Goal: Task Accomplishment & Management: Manage account settings

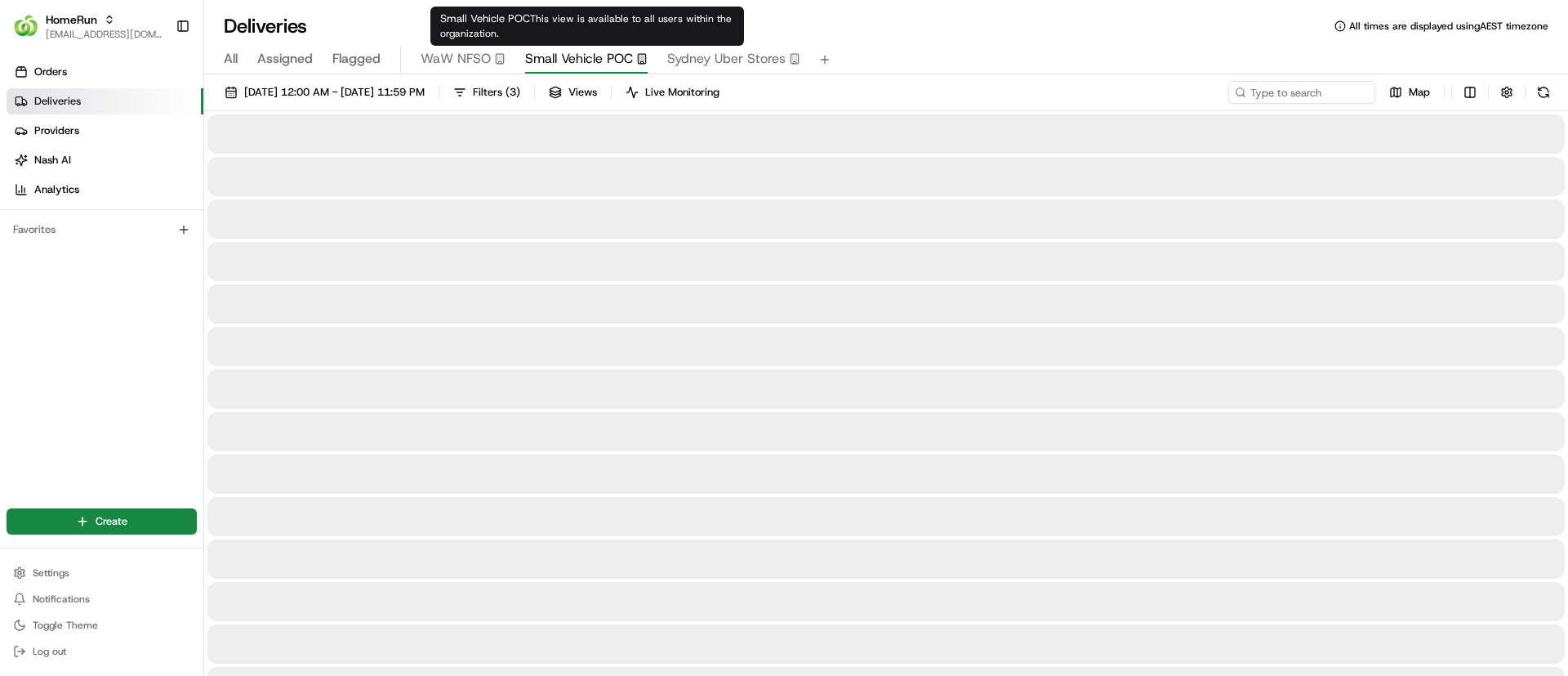
click at [587, 55] on span "Small Vehicle POC" at bounding box center [579, 58] width 107 height 20
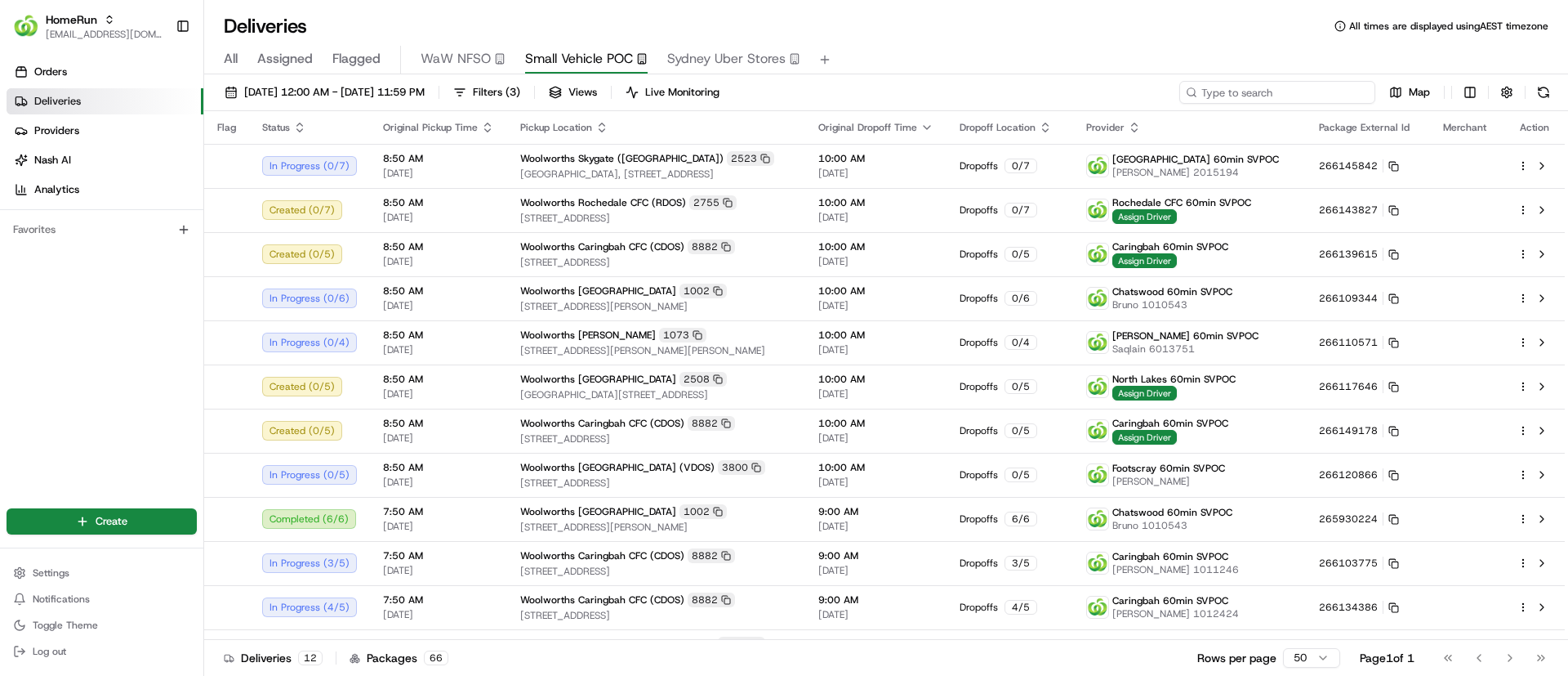
click at [1270, 90] on input at bounding box center [1278, 92] width 196 height 23
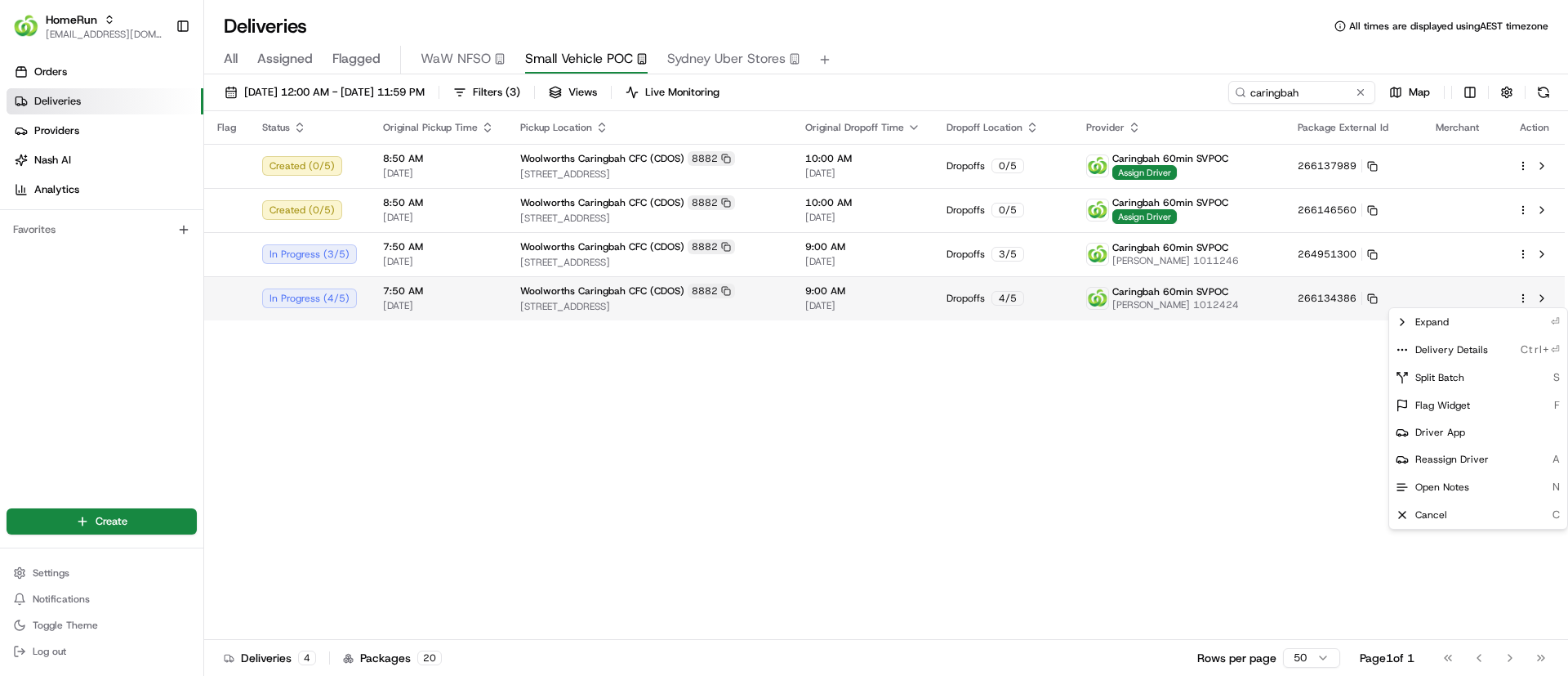
click at [1524, 295] on html "HomeRun [EMAIL_ADDRESS][DOMAIN_NAME] Toggle Sidebar Orders Deliveries Providers…" at bounding box center [784, 338] width 1568 height 676
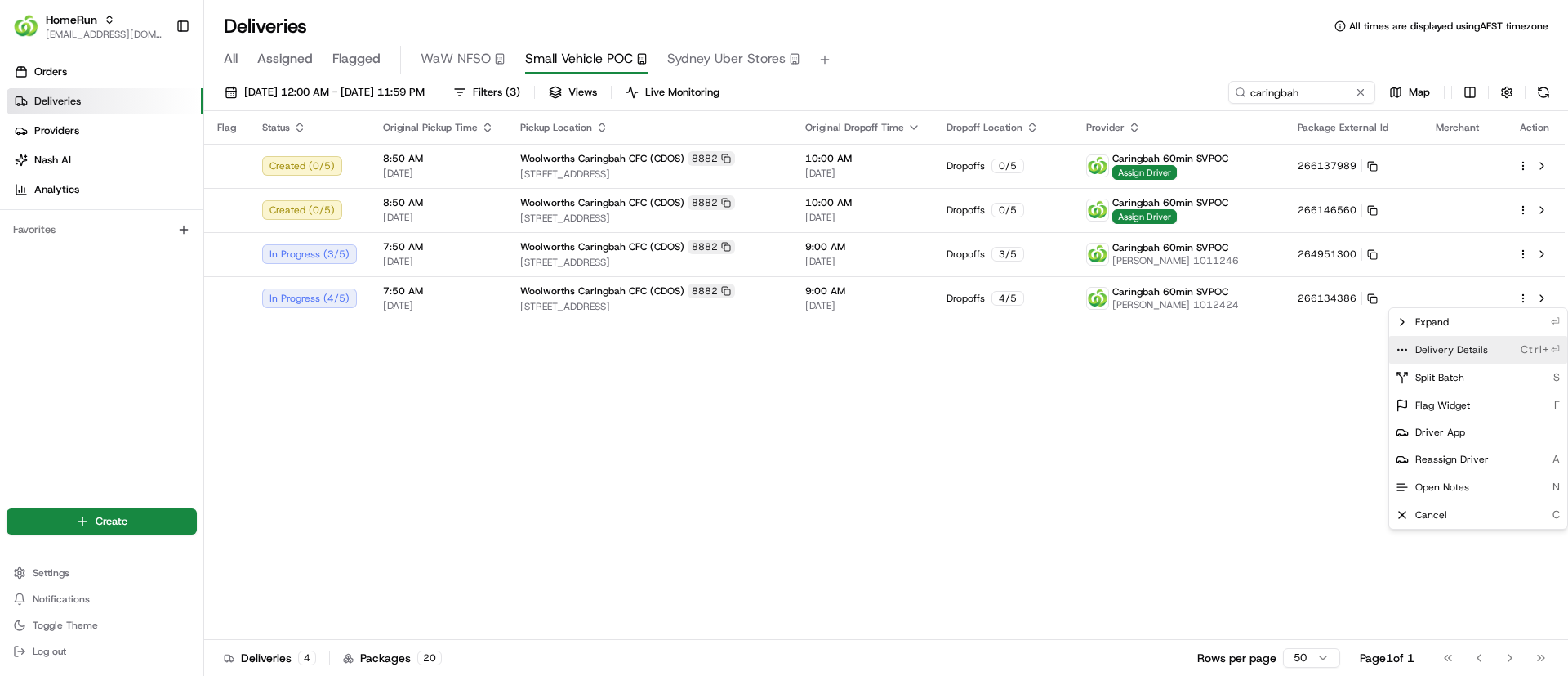
click at [1406, 347] on icon at bounding box center [1402, 349] width 13 height 13
click at [767, 437] on html "HomeRun [EMAIL_ADDRESS][DOMAIN_NAME] Toggle Sidebar Orders Deliveries Providers…" at bounding box center [784, 338] width 1568 height 676
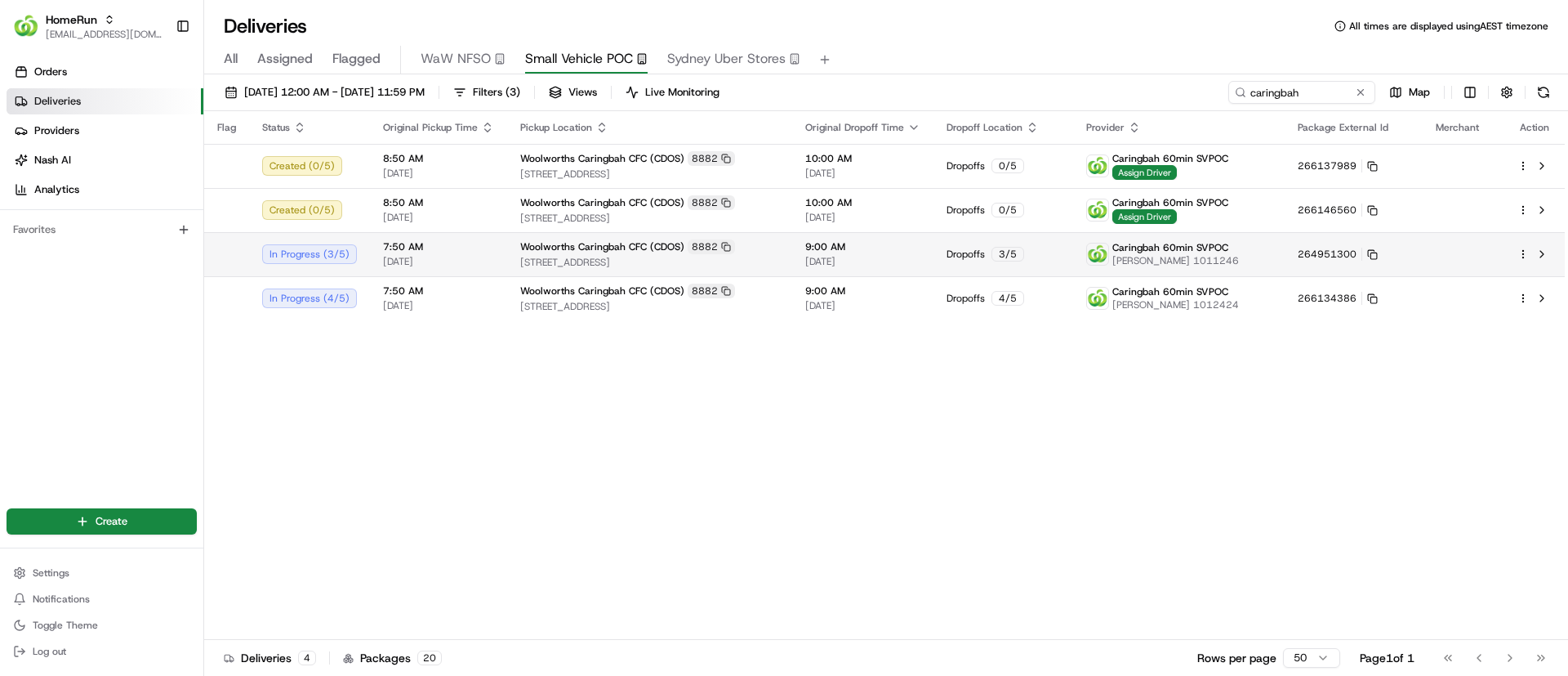
click at [1526, 249] on html "HomeRun [EMAIL_ADDRESS][DOMAIN_NAME] Toggle Sidebar Orders Deliveries Providers…" at bounding box center [784, 338] width 1568 height 676
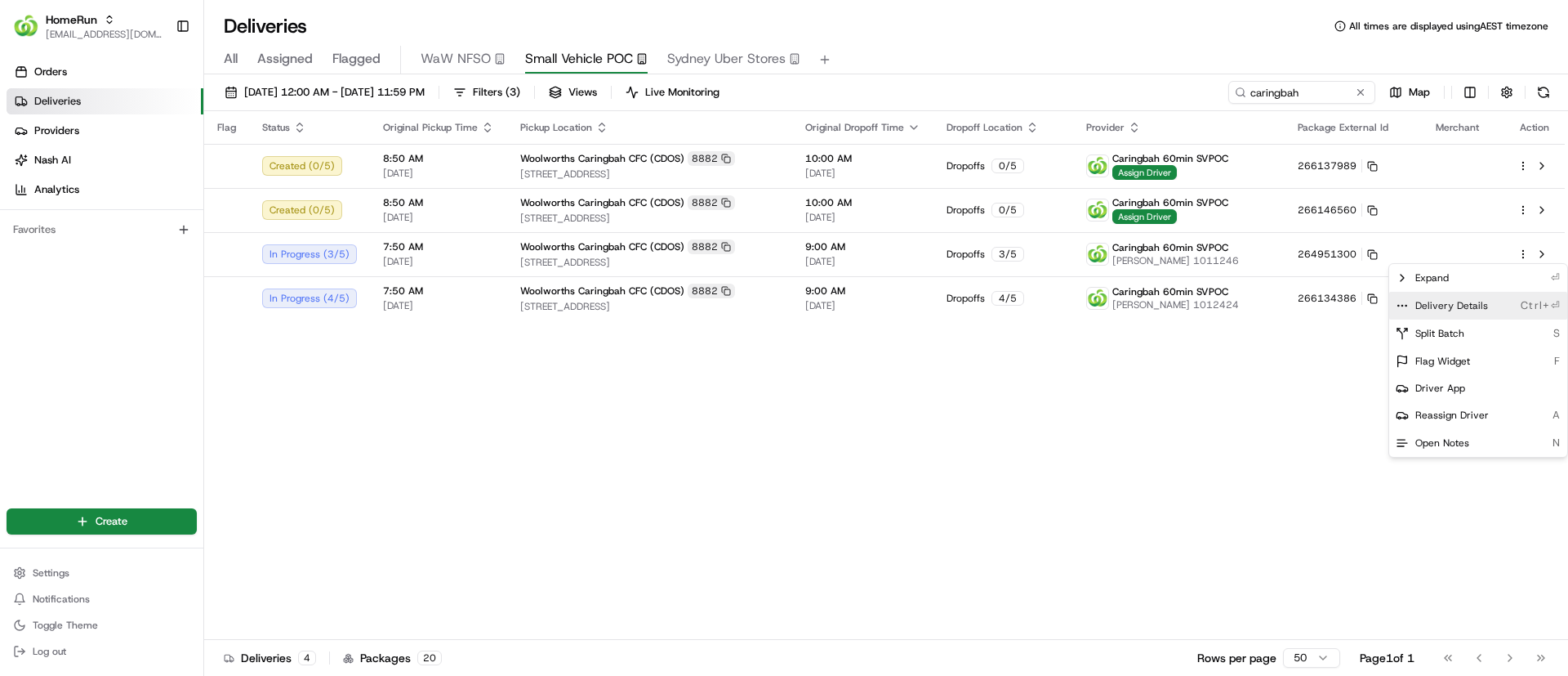
click at [1399, 300] on icon at bounding box center [1402, 305] width 13 height 13
drag, startPoint x: 1315, startPoint y: 92, endPoint x: 1307, endPoint y: 91, distance: 8.1
click at [1314, 92] on html "HomeRun [EMAIL_ADDRESS][DOMAIN_NAME] Toggle Sidebar Orders Deliveries Providers…" at bounding box center [784, 338] width 1568 height 676
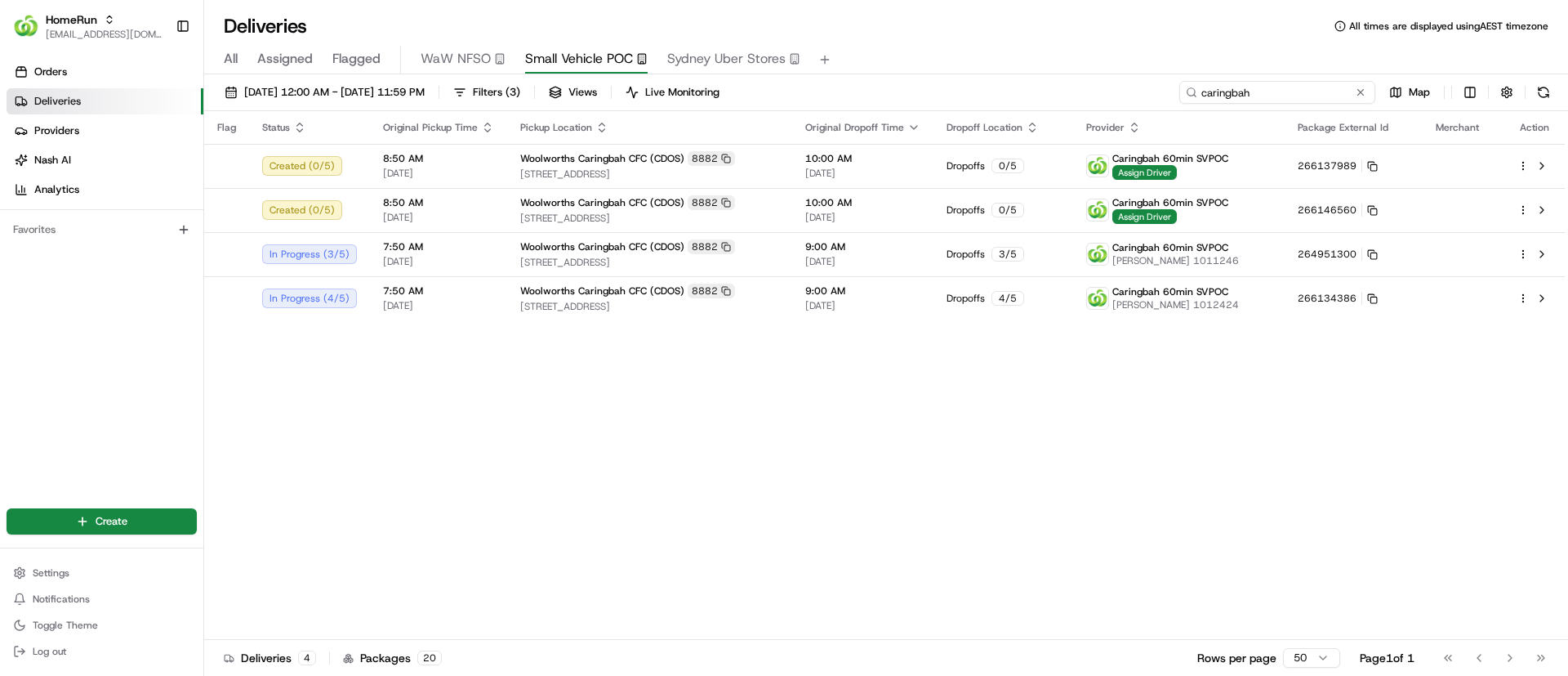
click at [1307, 91] on input "caringbah" at bounding box center [1278, 92] width 196 height 23
drag, startPoint x: 1310, startPoint y: 91, endPoint x: 1074, endPoint y: 91, distance: 236.0
click at [1074, 91] on div "[DATE] 12:00 AM - [DATE] 11:59 PM Filters ( 3 ) Views Live Monitoring caringbah…" at bounding box center [886, 96] width 1364 height 30
drag, startPoint x: 1245, startPoint y: 90, endPoint x: 1118, endPoint y: 102, distance: 127.6
click at [1118, 102] on div "[DATE] 12:00 AM - [DATE] 11:59 PM Filters ( 3 ) Views Live Monitoring cdos Map" at bounding box center [886, 96] width 1364 height 30
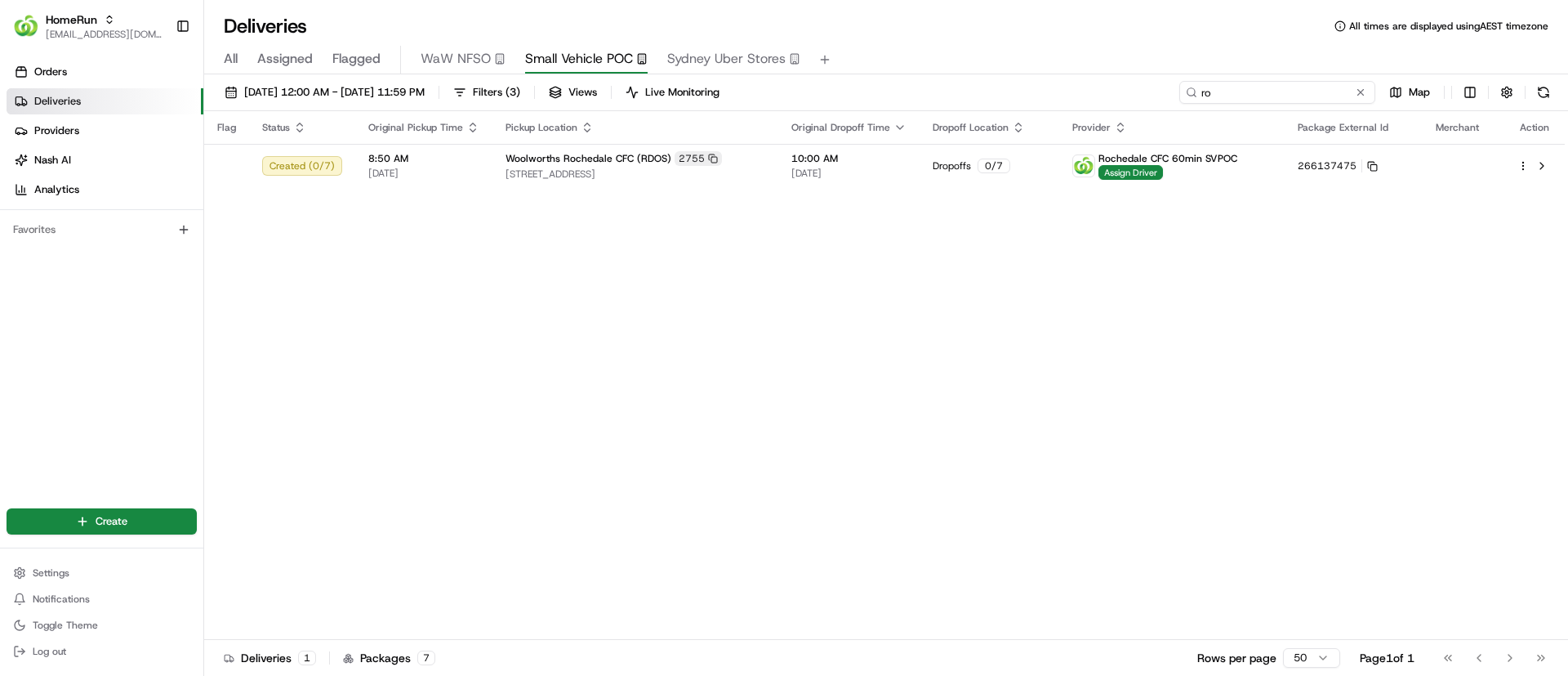
type input "r"
type input "chatswood"
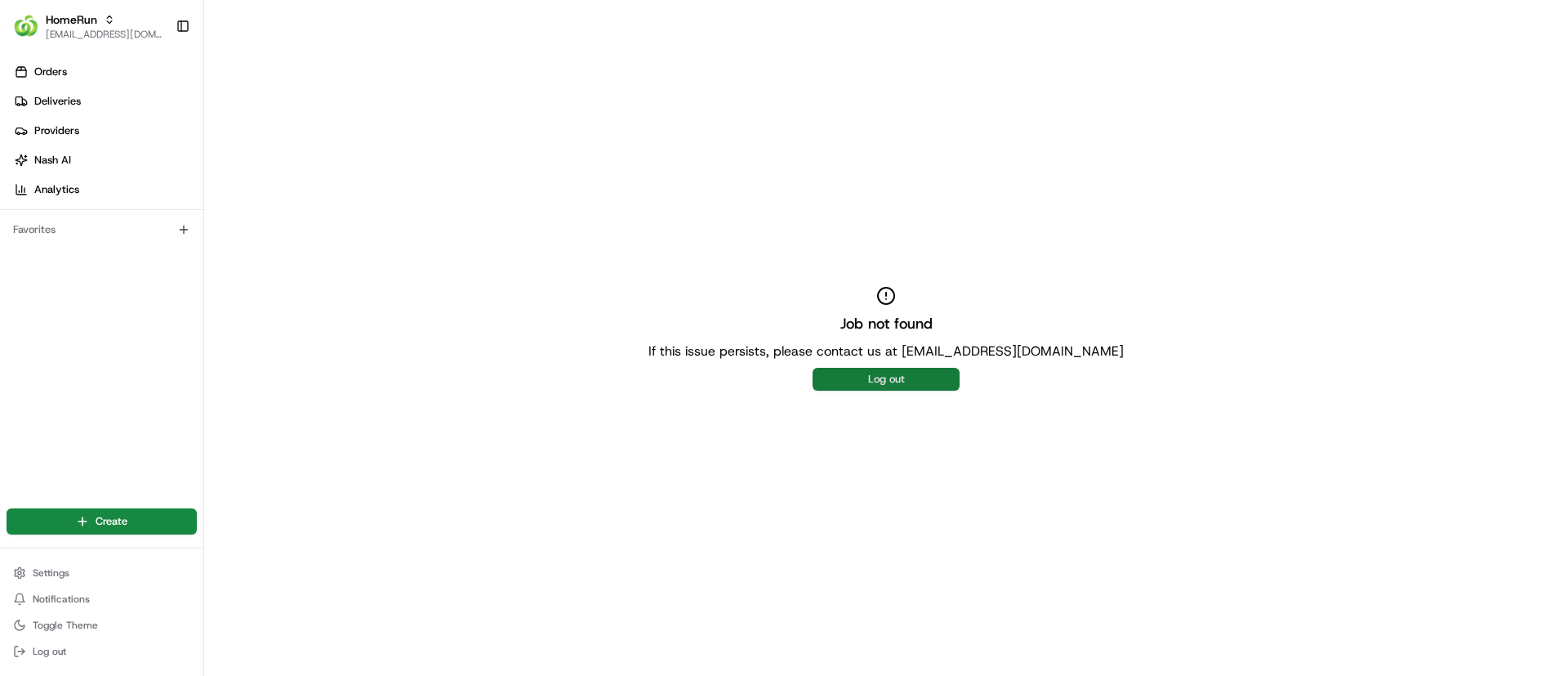
click at [833, 380] on button "Log out" at bounding box center [886, 379] width 147 height 23
